Goal: Information Seeking & Learning: Learn about a topic

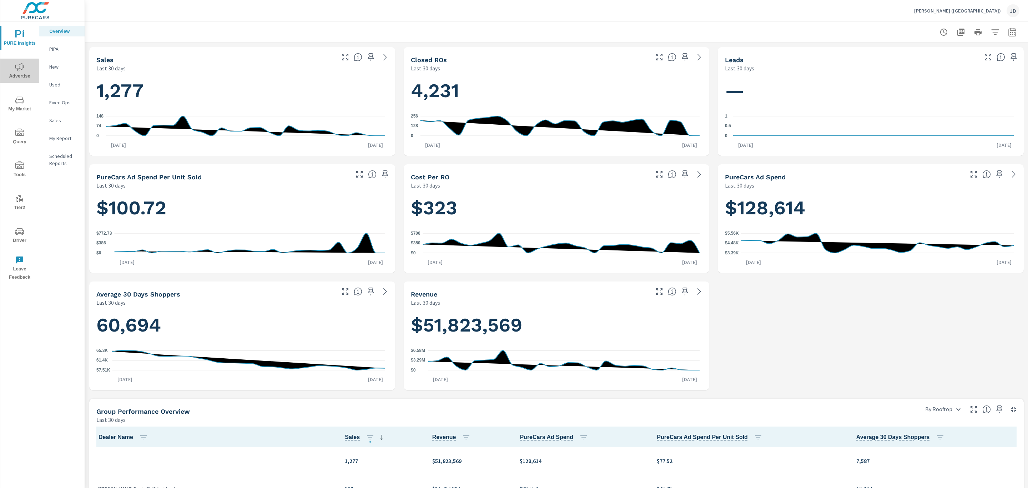
click at [22, 70] on icon "nav menu" at bounding box center [19, 67] width 9 height 8
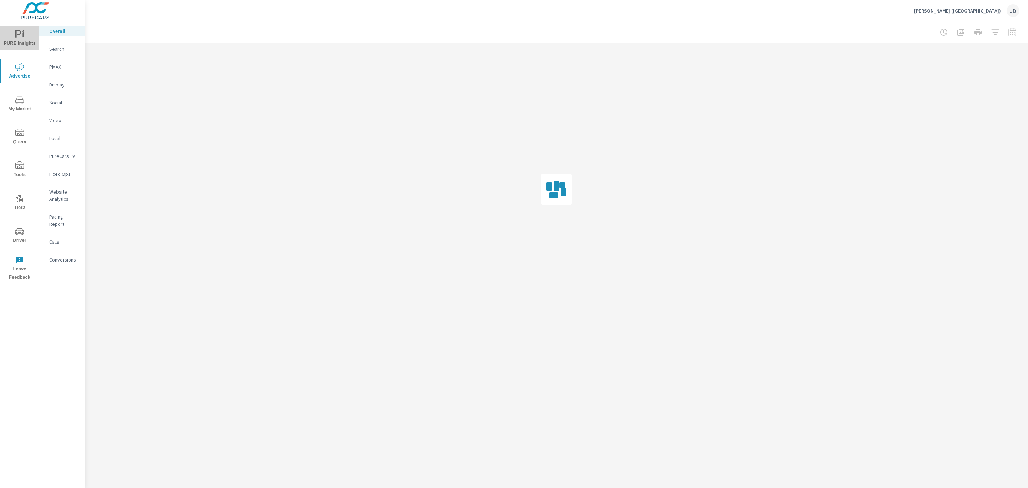
click at [24, 30] on span "PURE Insights" at bounding box center [19, 38] width 34 height 17
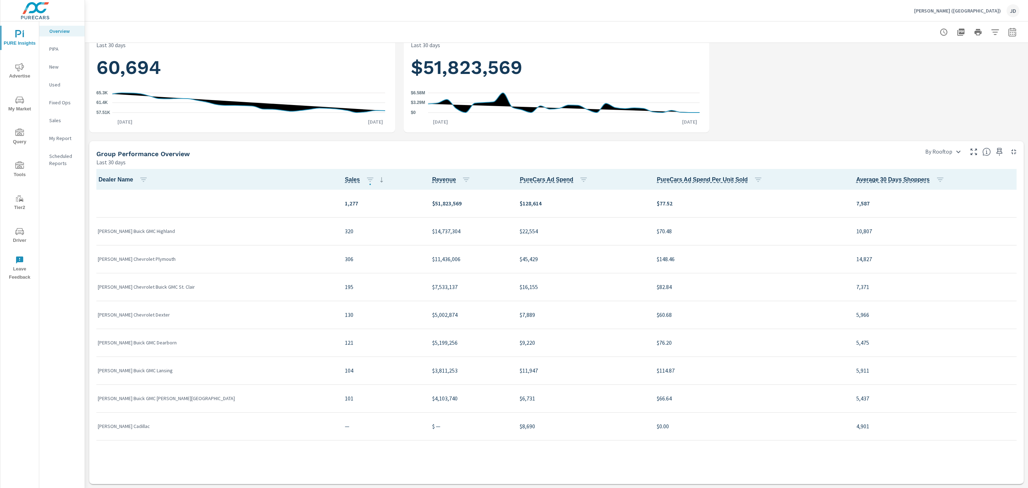
scroll to position [257, 0]
click at [22, 71] on icon "nav menu" at bounding box center [19, 67] width 9 height 9
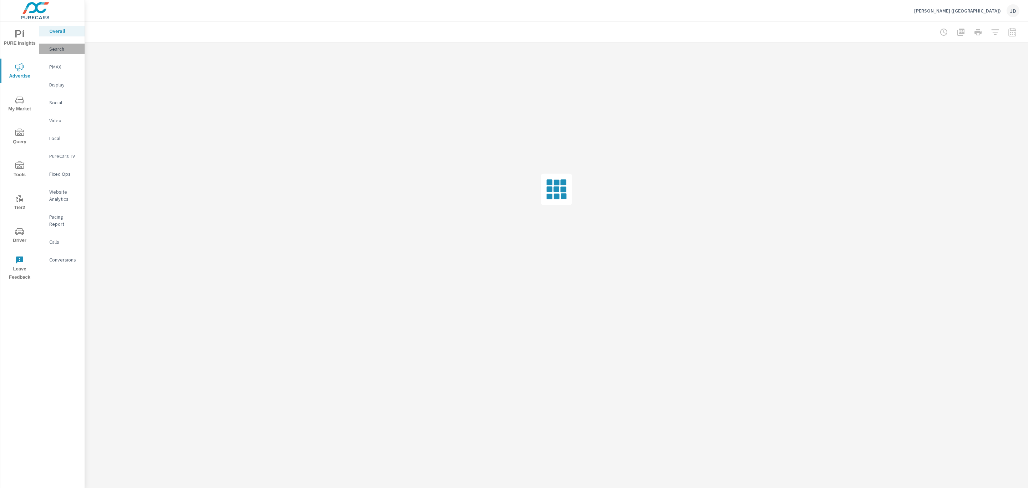
click at [58, 51] on p "Search" at bounding box center [64, 48] width 30 height 7
click at [64, 27] on div "Overall" at bounding box center [61, 31] width 45 height 11
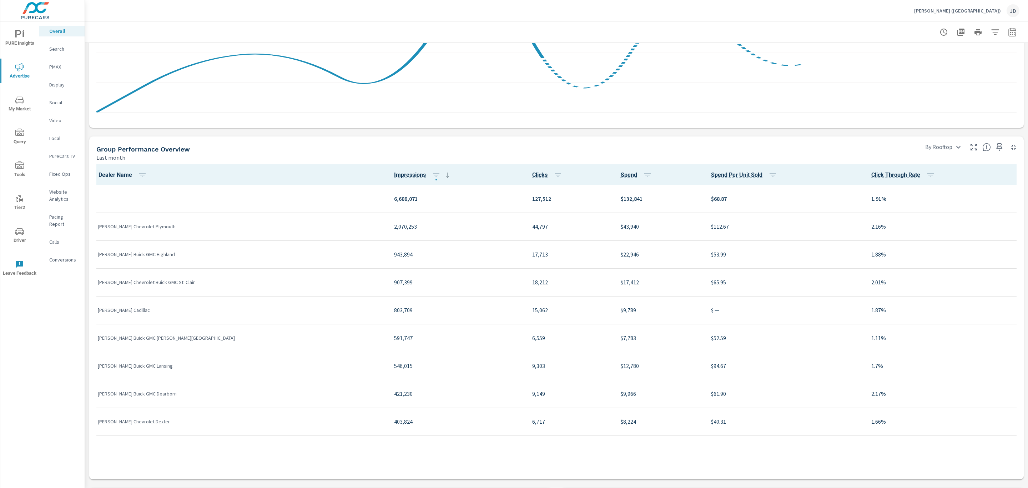
scroll to position [668, 0]
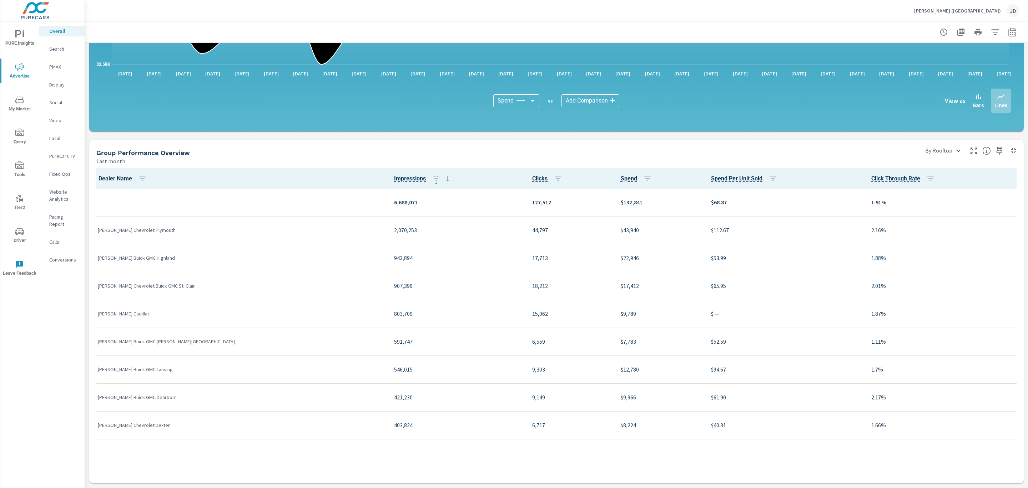
click at [1009, 33] on button "button" at bounding box center [1012, 32] width 14 height 14
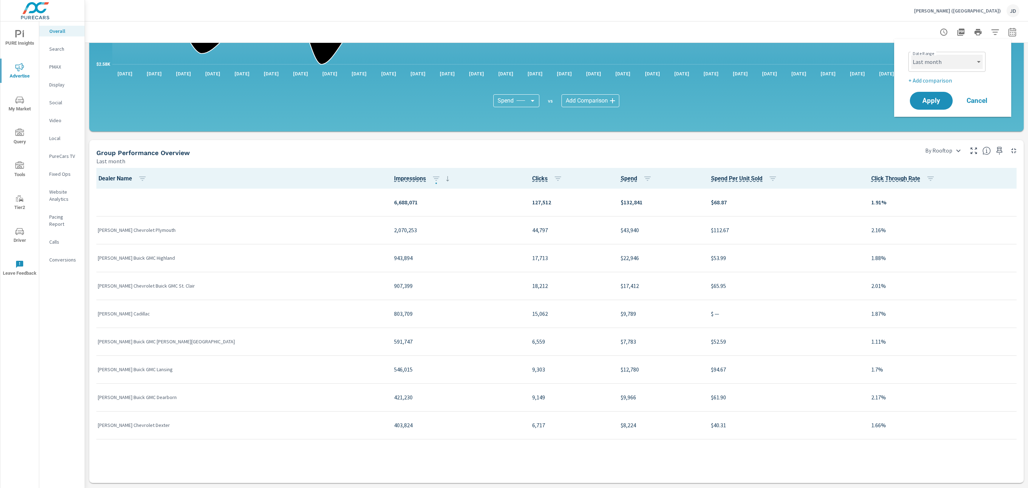
click at [969, 58] on select "Custom Yesterday Last week Last 7 days Last 14 days Last 30 days Last 45 days L…" at bounding box center [946, 62] width 71 height 14
click at [911, 55] on select "Custom Yesterday Last week Last 7 days Last 14 days Last 30 days Last 45 days L…" at bounding box center [946, 62] width 71 height 14
select select "Last 30 days"
click at [941, 79] on p "+ Add comparison" at bounding box center [953, 80] width 91 height 9
select select "Previous period"
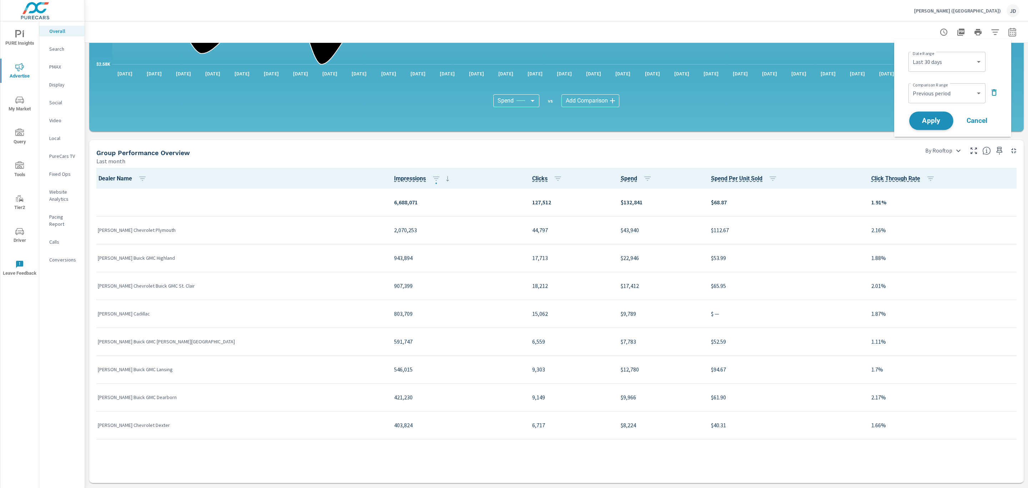
click at [927, 117] on span "Apply" at bounding box center [931, 120] width 29 height 7
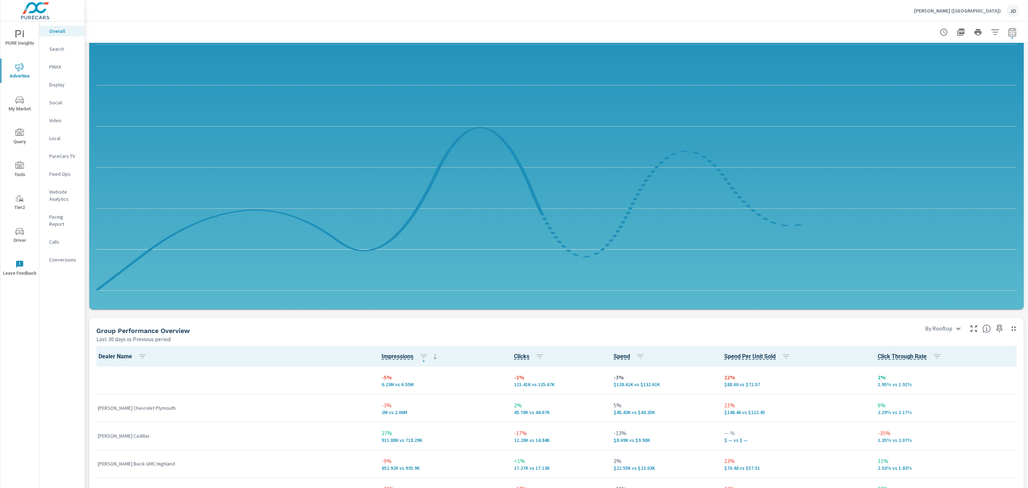
scroll to position [360, 0]
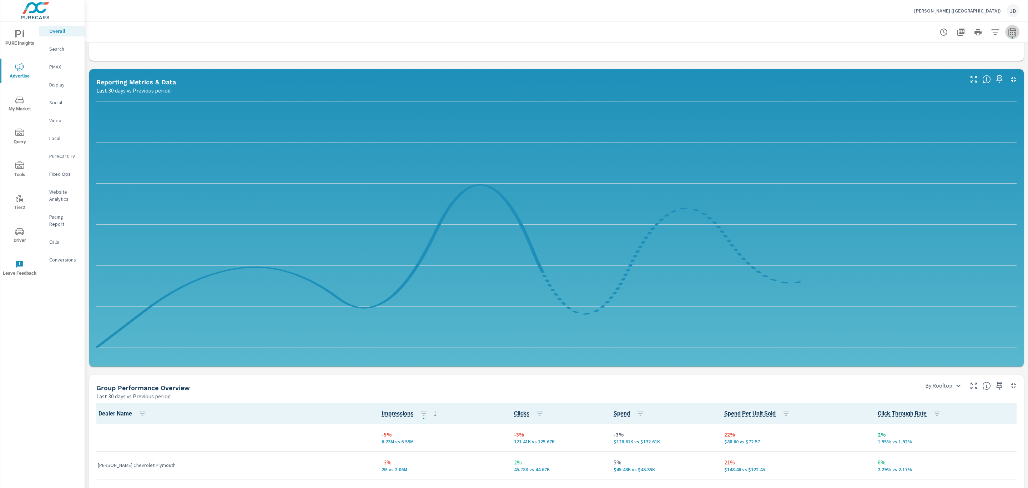
click at [1008, 28] on icon "button" at bounding box center [1011, 31] width 7 height 9
select select "Last 30 days"
select select "Previous period"
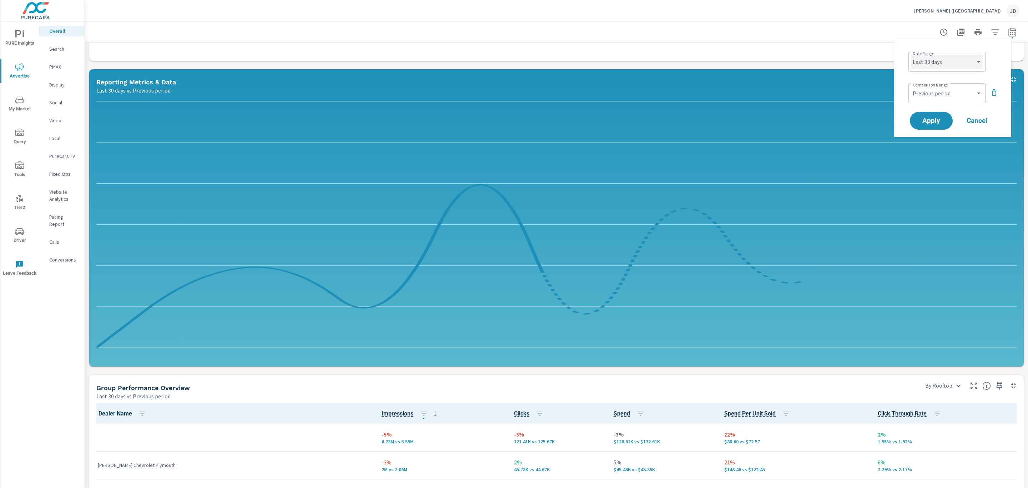
click at [965, 58] on select "Custom Yesterday Last week Last 7 days Last 14 days Last 30 days Last 45 days L…" at bounding box center [946, 62] width 71 height 14
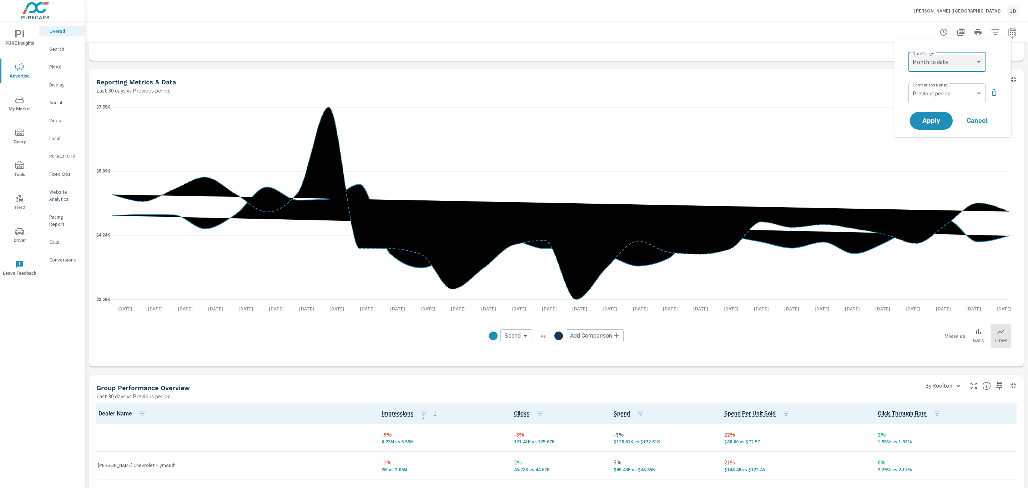
click at [911, 55] on select "Custom Yesterday Last week Last 7 days Last 14 days Last 30 days Last 45 days L…" at bounding box center [946, 62] width 71 height 14
select select "Month to date"
click at [939, 118] on span "Apply" at bounding box center [931, 120] width 29 height 7
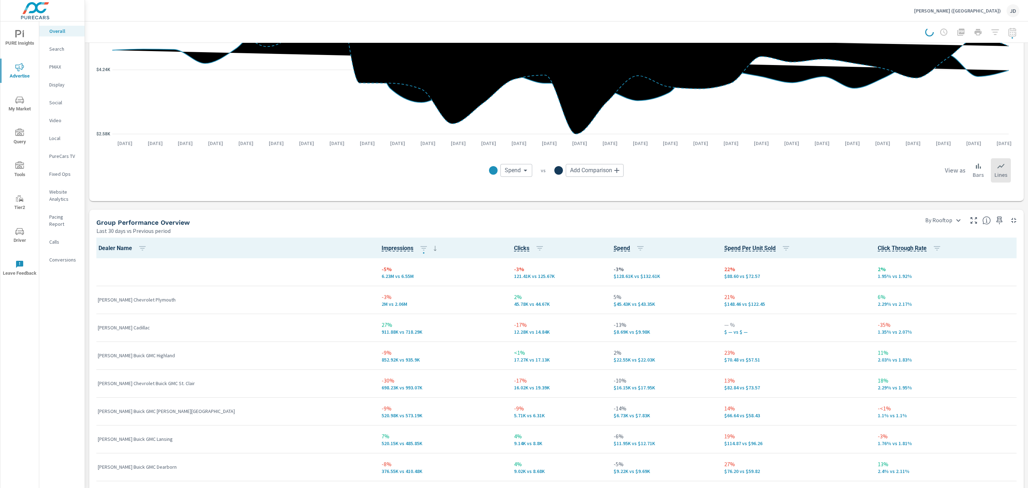
scroll to position [526, 0]
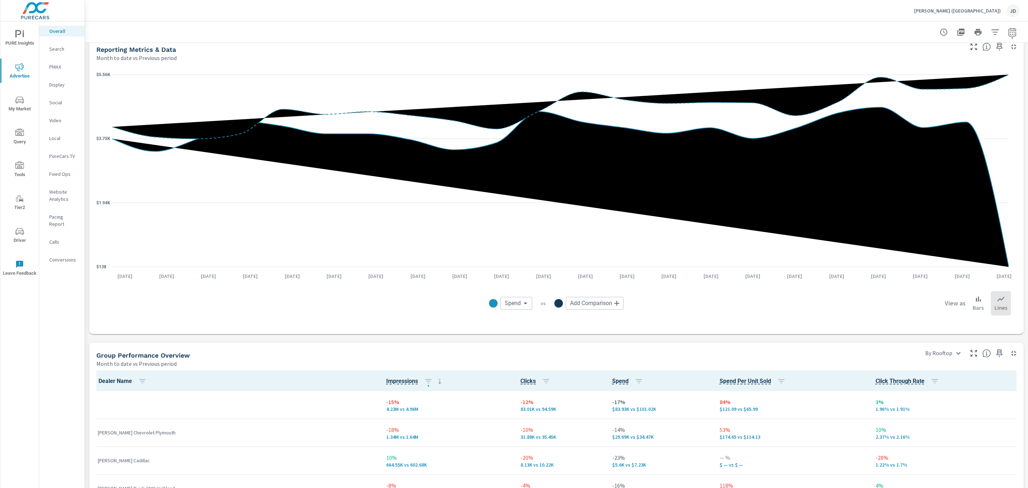
scroll to position [389, 0]
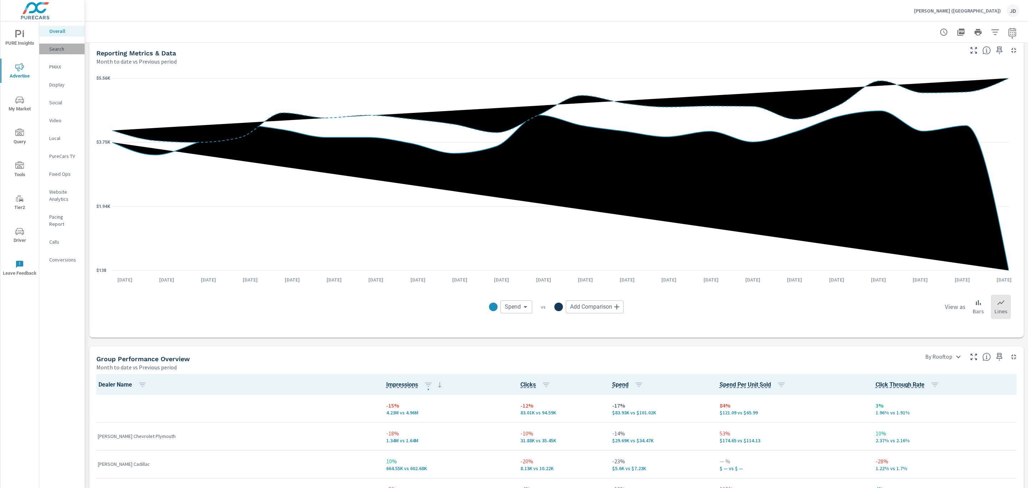
click at [54, 50] on p "Search" at bounding box center [64, 48] width 30 height 7
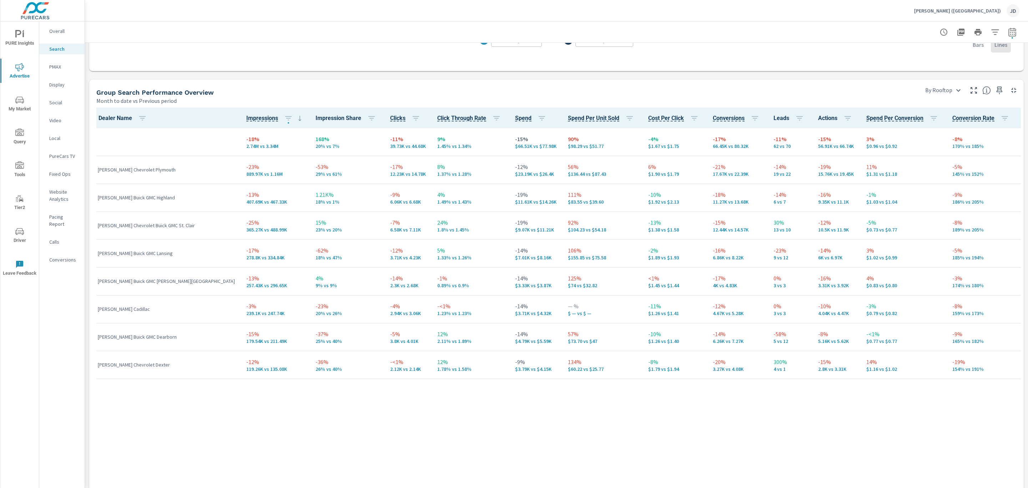
scroll to position [351, 0]
click at [59, 64] on p "PMAX" at bounding box center [64, 66] width 30 height 7
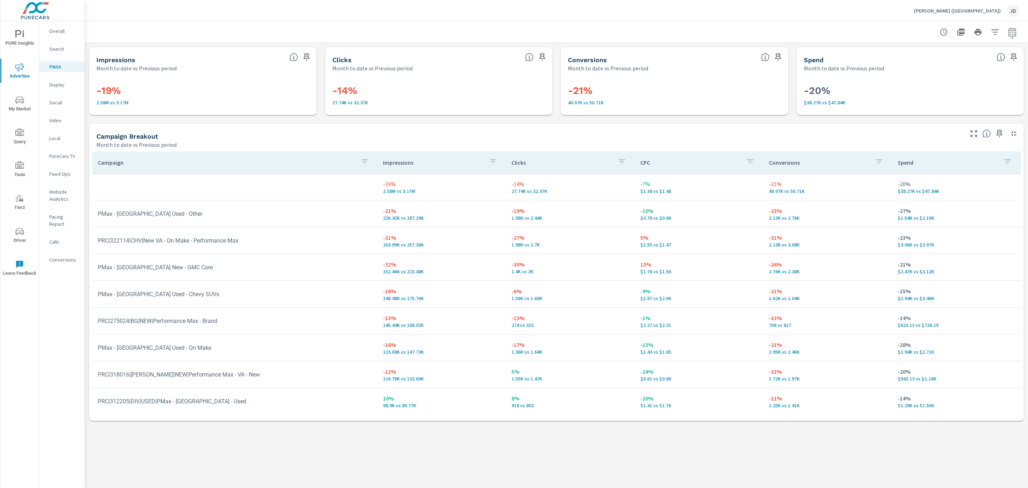
click at [61, 101] on p "Social" at bounding box center [64, 102] width 30 height 7
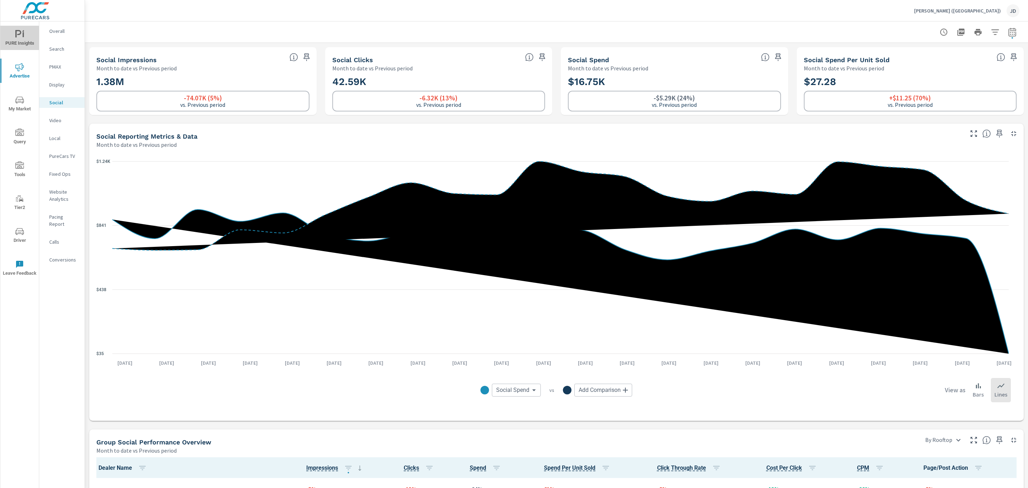
click at [19, 36] on icon "nav menu" at bounding box center [19, 34] width 9 height 9
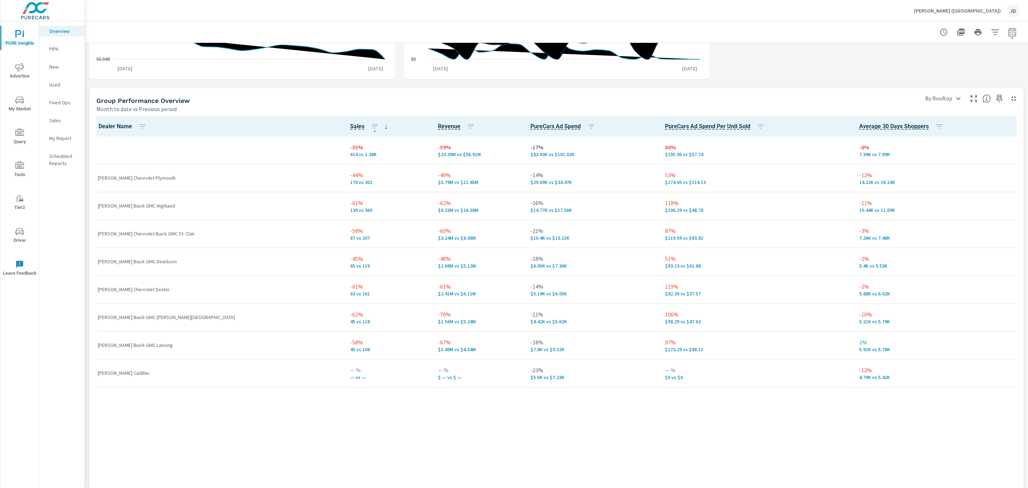
scroll to position [418, 0]
click at [6, 206] on span "Tier2" at bounding box center [19, 202] width 34 height 17
